Goal: Navigation & Orientation: Find specific page/section

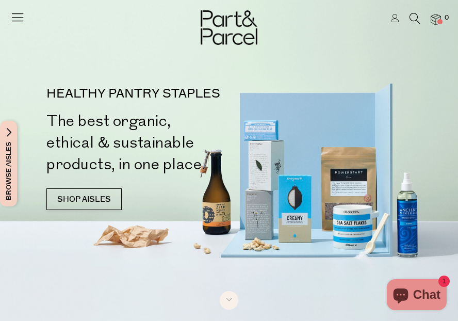
click at [247, 40] on img at bounding box center [229, 27] width 57 height 35
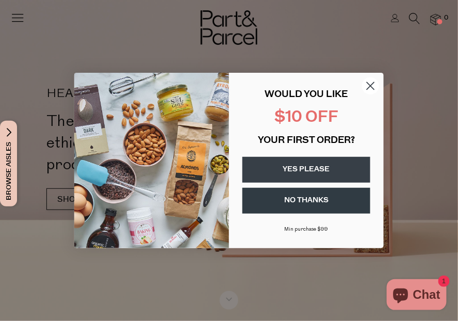
click at [366, 83] on circle "Close dialog" at bounding box center [370, 85] width 17 height 17
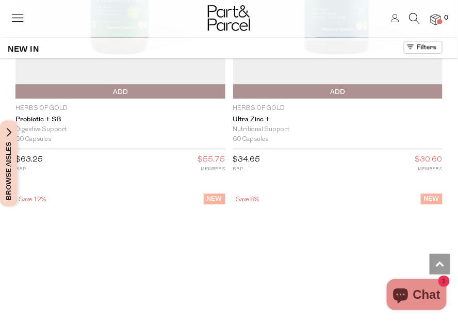
scroll to position [2151, 0]
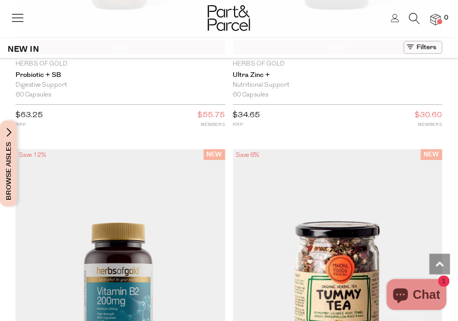
click at [9, 14] on div at bounding box center [229, 15] width 458 height 31
click at [22, 18] on icon at bounding box center [17, 17] width 14 height 14
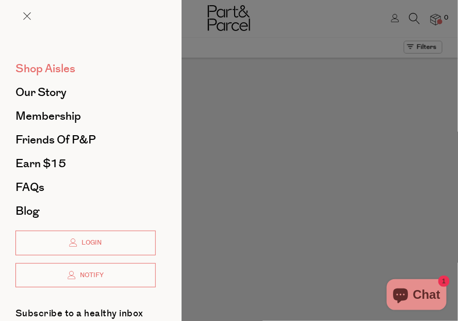
click at [52, 71] on span "Shop Aisles" at bounding box center [45, 68] width 60 height 17
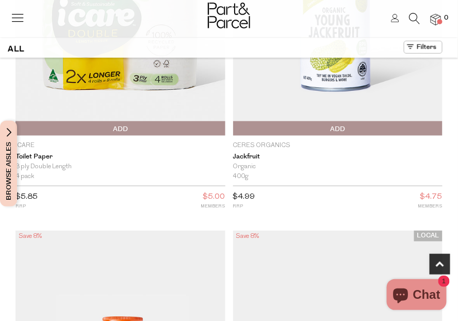
scroll to position [317, 0]
